Goal: Use online tool/utility

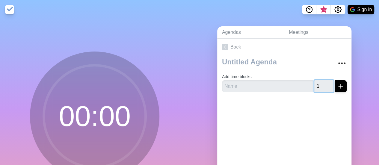
click at [322, 83] on input "1" at bounding box center [323, 86] width 19 height 12
click at [322, 83] on input "2" at bounding box center [323, 86] width 19 height 12
click at [322, 83] on input "3" at bounding box center [323, 86] width 19 height 12
click at [322, 83] on input "4" at bounding box center [323, 86] width 19 height 12
click at [322, 83] on input "5" at bounding box center [323, 86] width 19 height 12
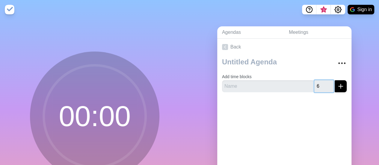
click at [322, 83] on input "6" at bounding box center [323, 86] width 19 height 12
click at [322, 83] on input "7" at bounding box center [323, 86] width 19 height 12
click at [322, 83] on input "8" at bounding box center [323, 86] width 19 height 12
click at [322, 83] on input "9" at bounding box center [323, 86] width 19 height 12
type input "10"
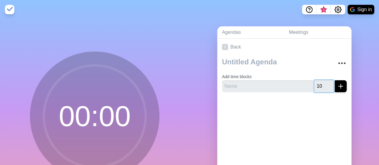
click at [323, 84] on input "10" at bounding box center [323, 86] width 19 height 12
click at [245, 87] on input "text" at bounding box center [267, 86] width 91 height 12
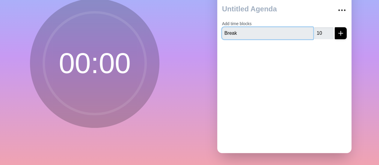
scroll to position [57, 0]
type input "Break"
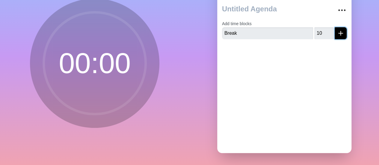
click at [337, 27] on button "submit" at bounding box center [340, 33] width 12 height 12
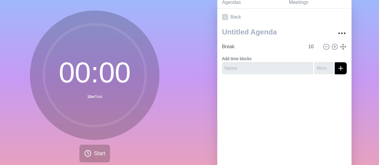
scroll to position [57, 0]
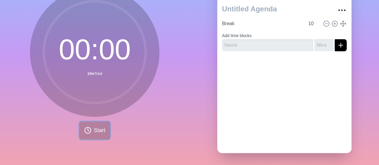
click at [94, 126] on span "Start" at bounding box center [99, 130] width 11 height 8
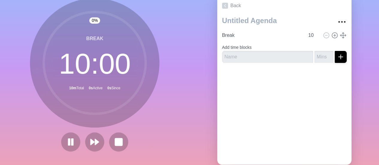
scroll to position [28, 0]
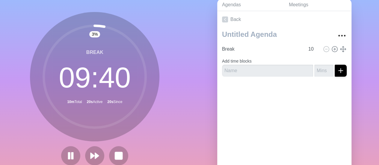
click at [177, 72] on div "3 % Break 09 : 40 10m Total 20s Active 20s Since" at bounding box center [94, 91] width 189 height 199
